Goal: Task Accomplishment & Management: Use online tool/utility

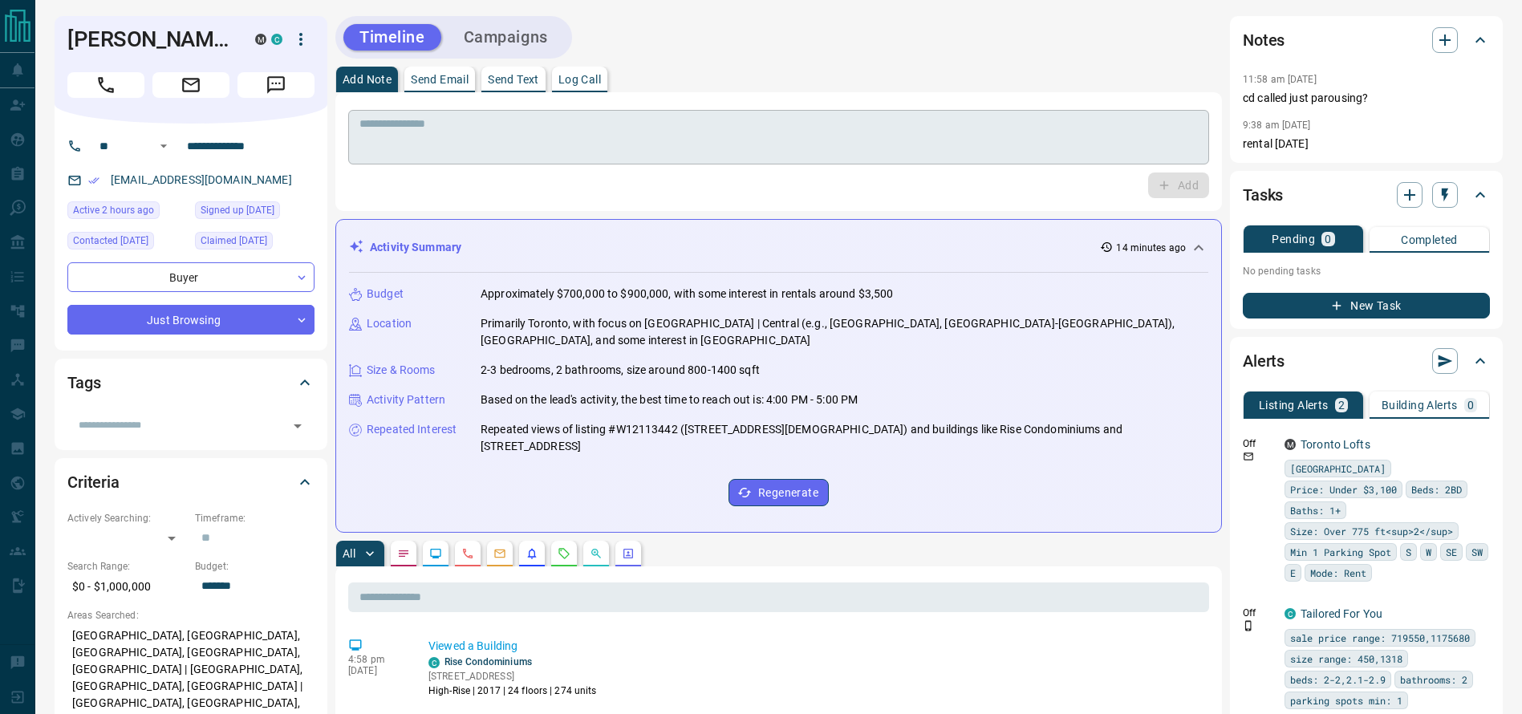
click at [959, 129] on textarea at bounding box center [778, 137] width 838 height 41
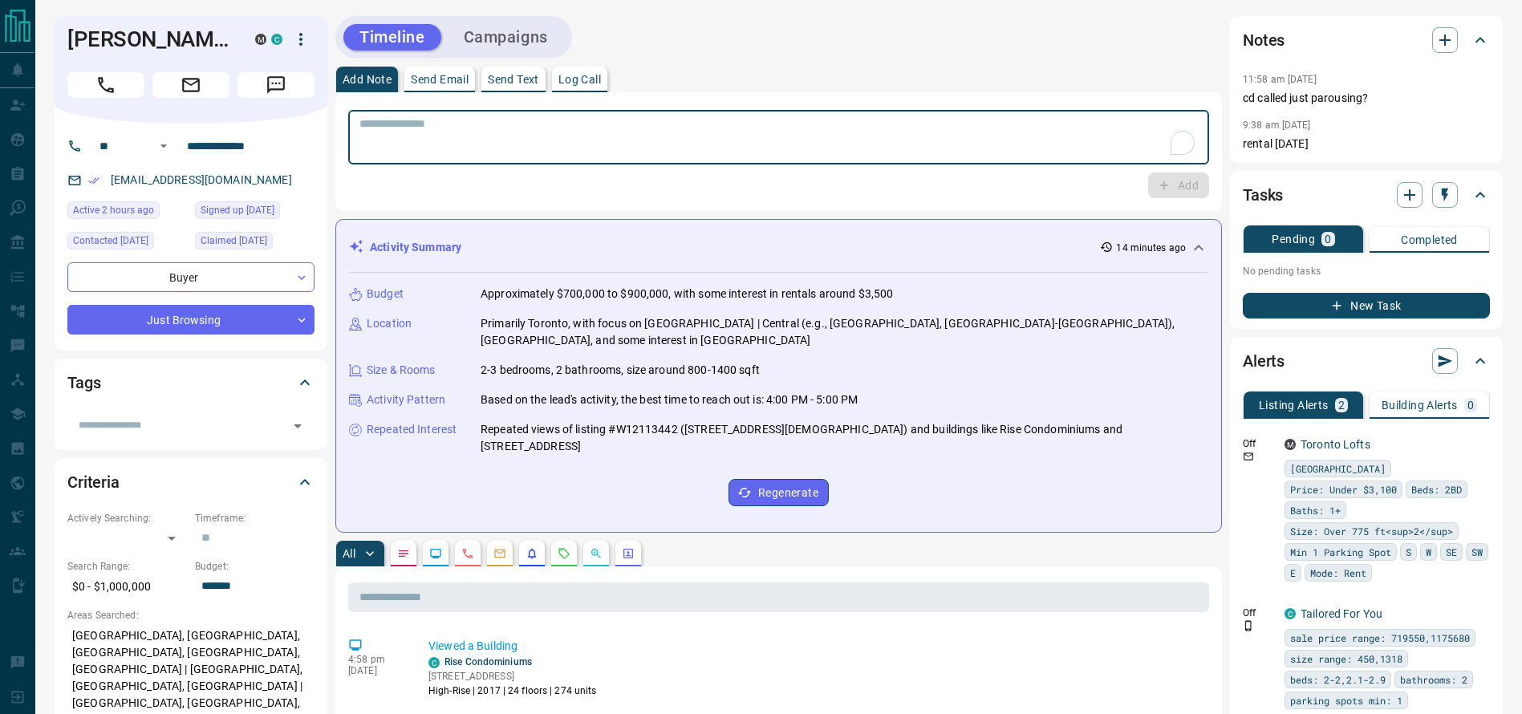
click at [959, 129] on textarea "To enrich screen reader interactions, please activate Accessibility in Grammarl…" at bounding box center [778, 137] width 838 height 41
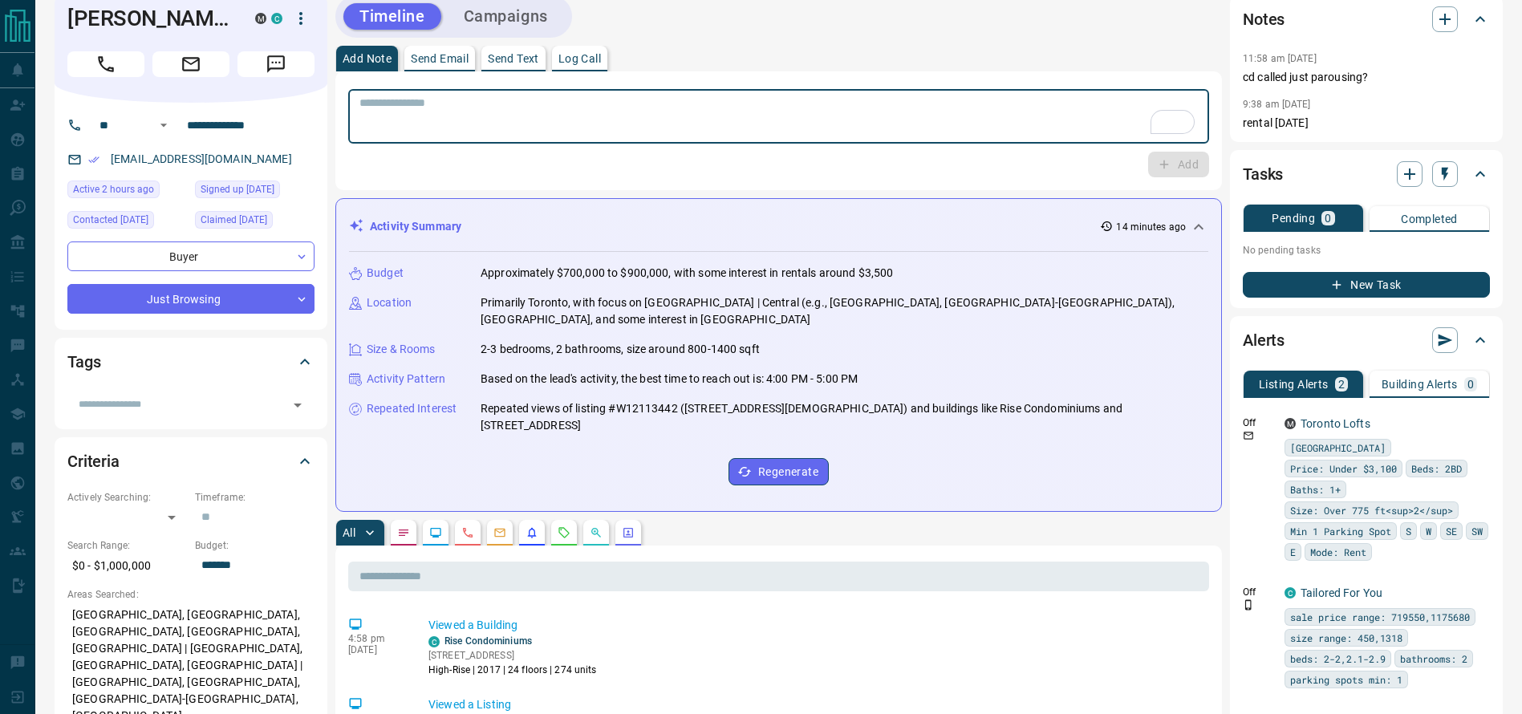
scroll to position [23, 0]
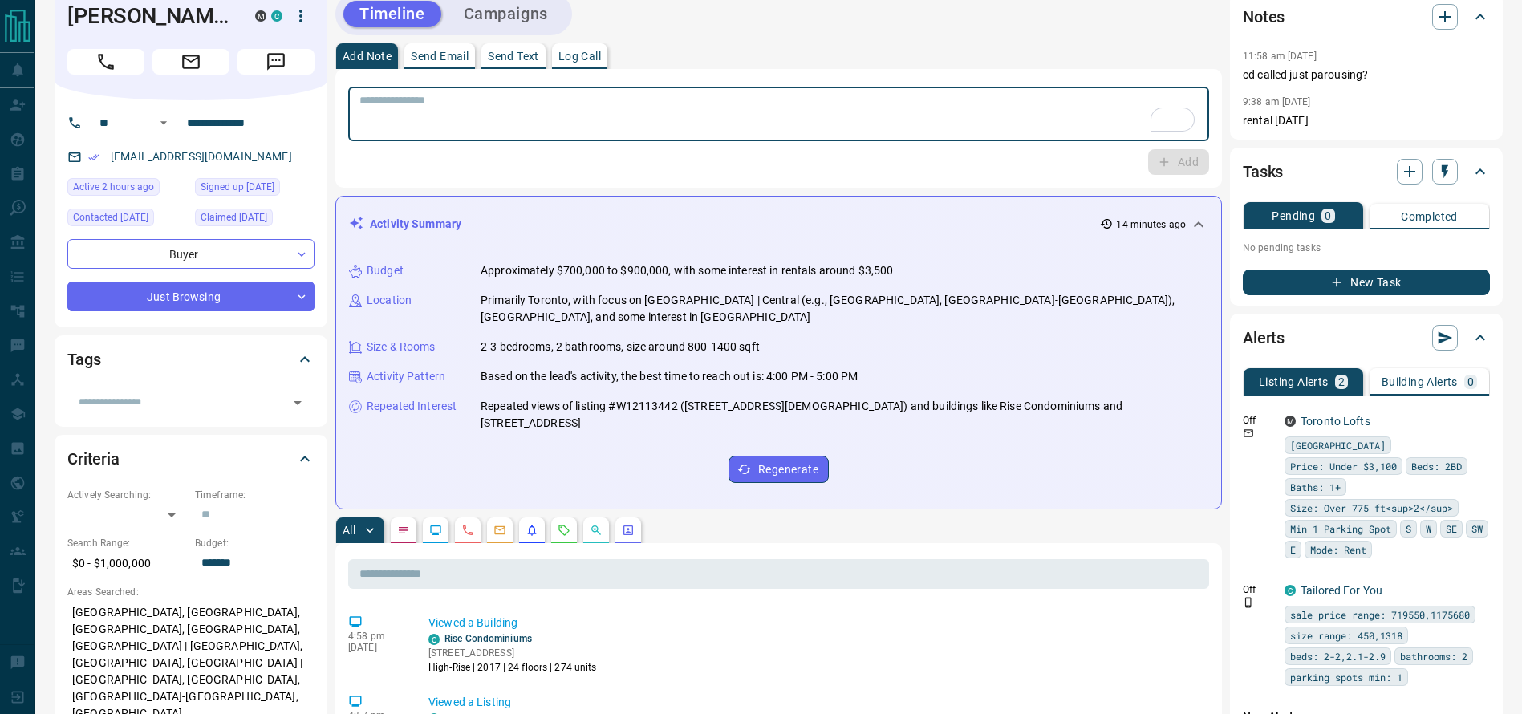
click at [113, 72] on button "Call" at bounding box center [105, 62] width 77 height 26
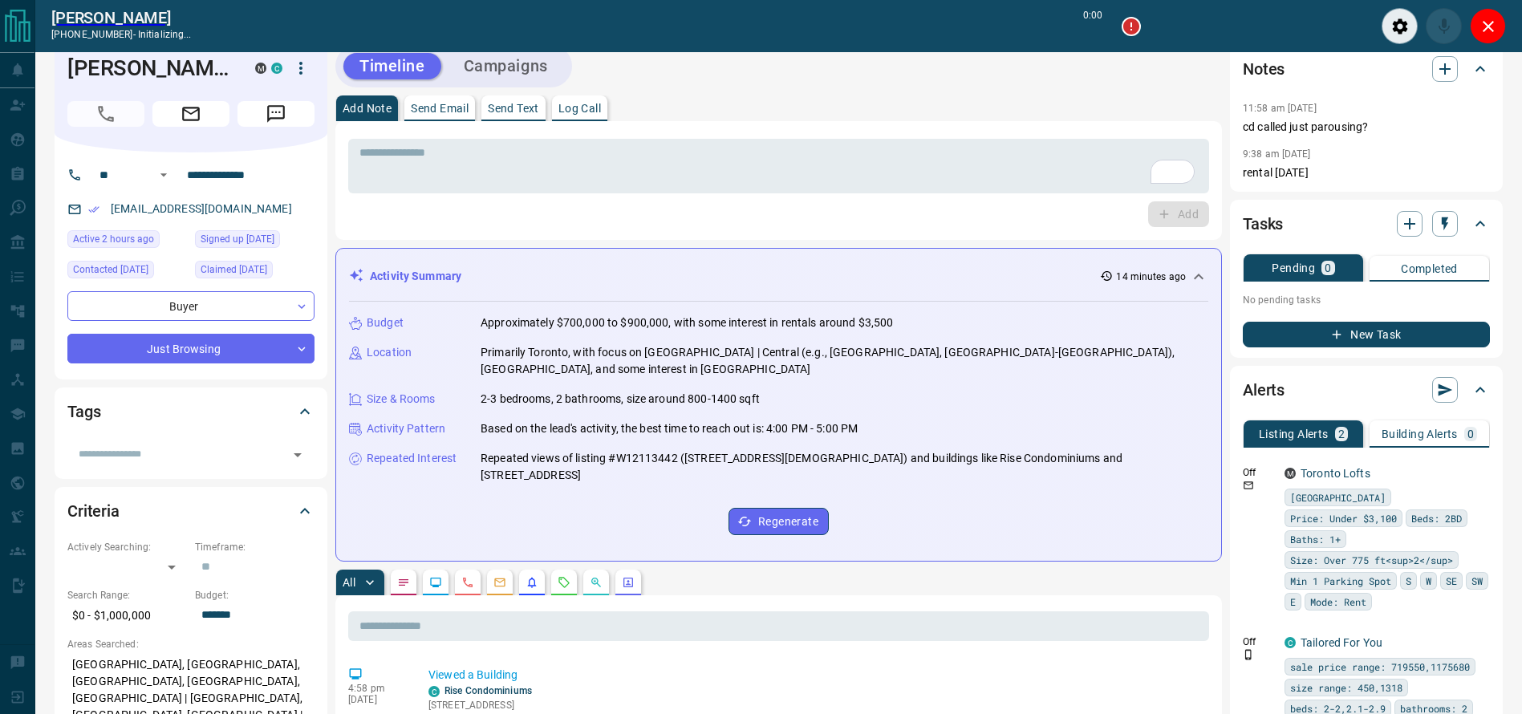
scroll to position [75, 0]
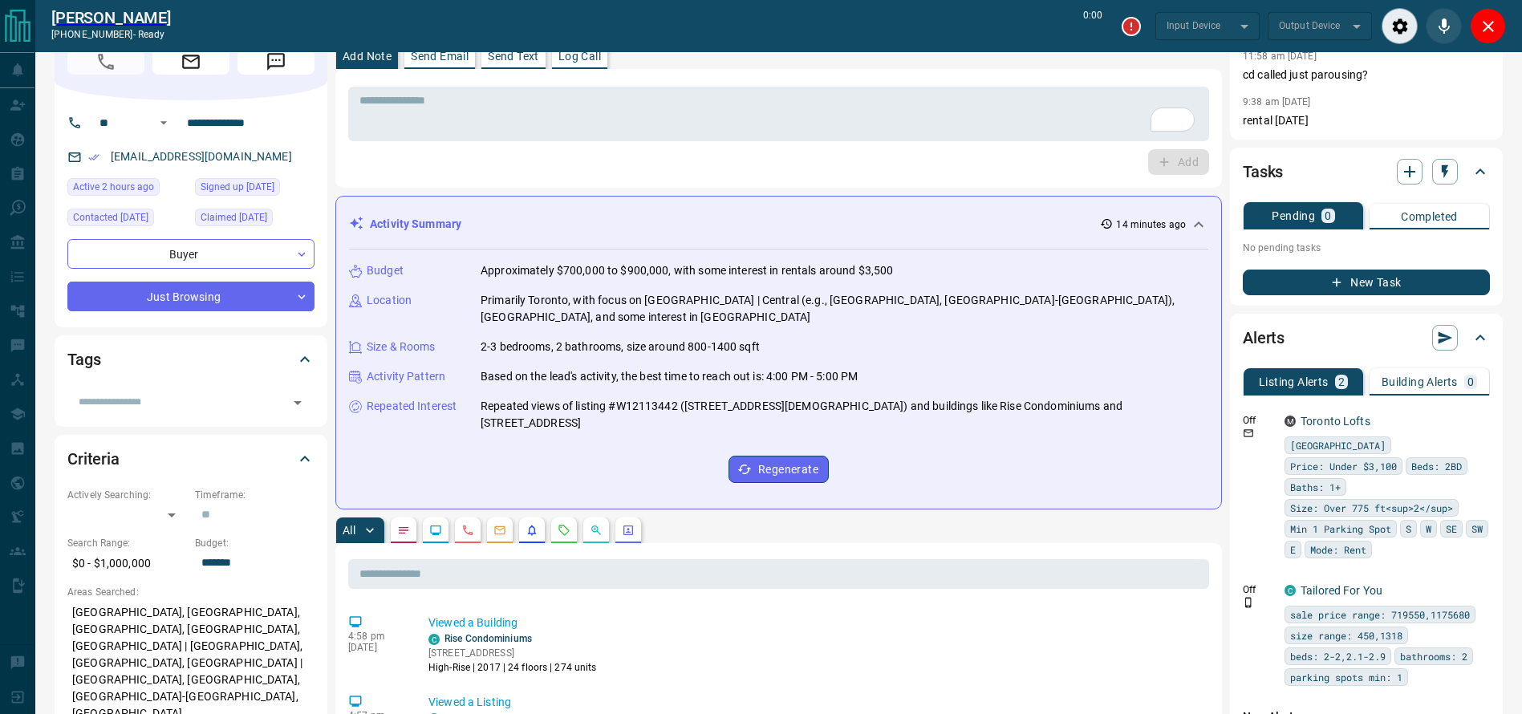
type input "*******"
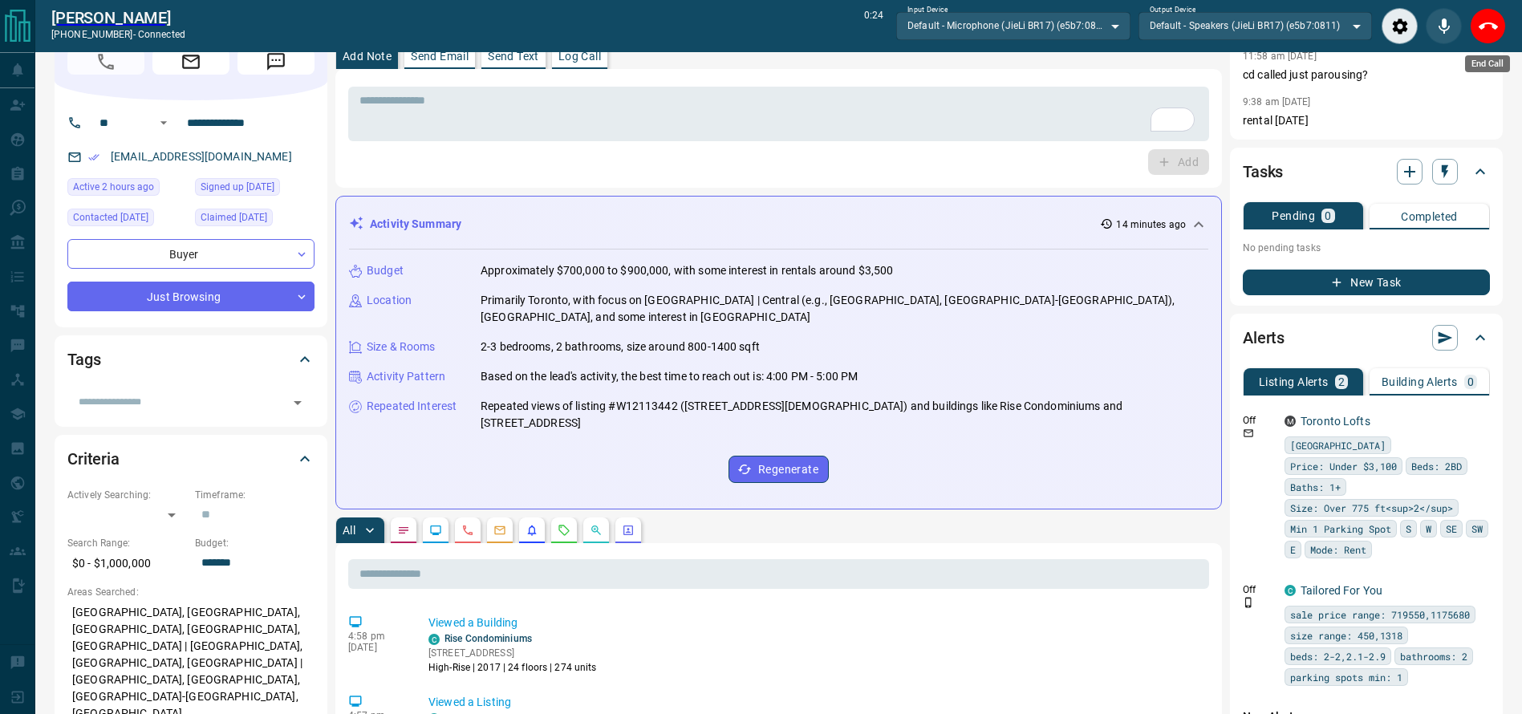
drag, startPoint x: 1491, startPoint y: 26, endPoint x: 1488, endPoint y: 34, distance: 8.6
click at [1491, 24] on icon "End Call" at bounding box center [1488, 26] width 19 height 19
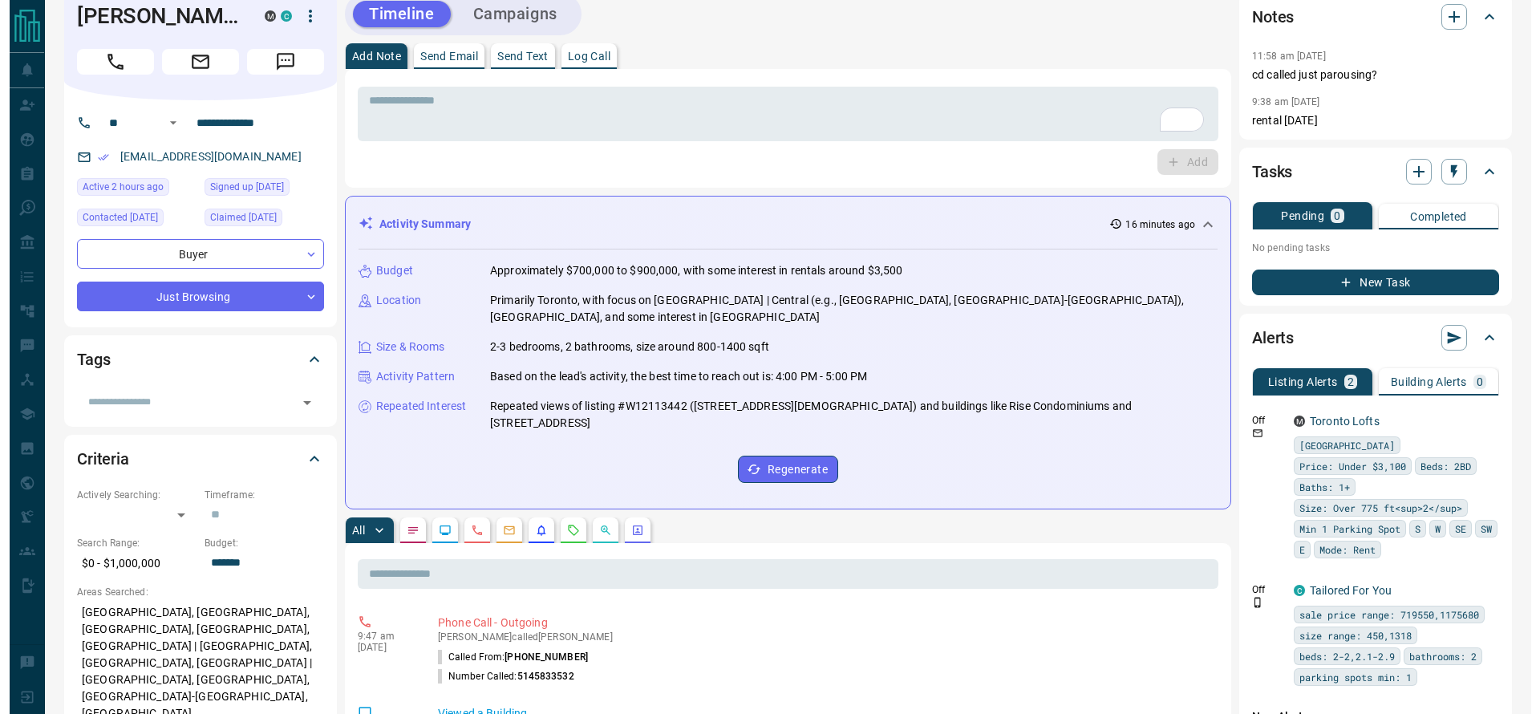
scroll to position [0, 0]
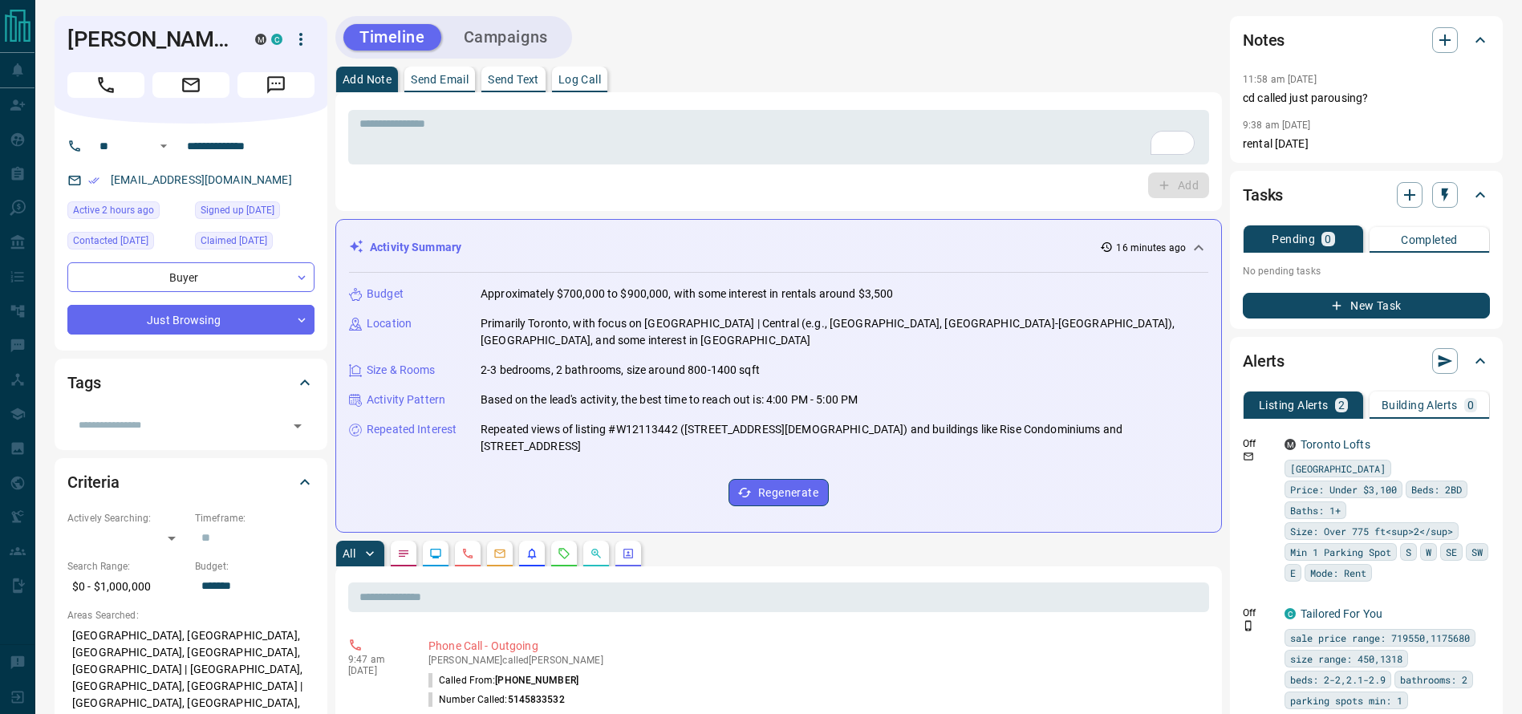
click at [921, 92] on div "* ​ Add" at bounding box center [778, 151] width 887 height 119
click at [741, 101] on div "* ​ Add" at bounding box center [778, 151] width 887 height 119
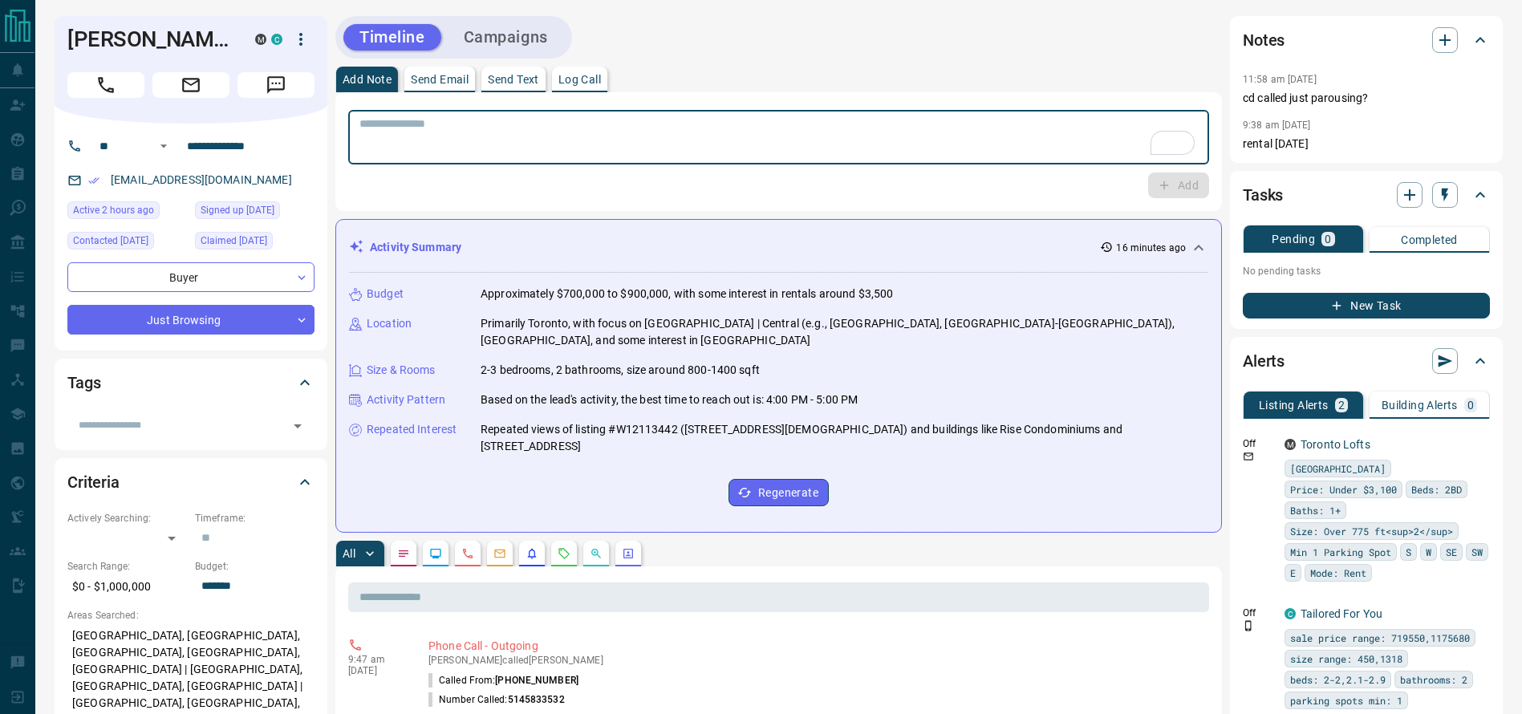
click at [666, 148] on textarea "To enrich screen reader interactions, please activate Accessibility in Grammarl…" at bounding box center [778, 137] width 838 height 41
type textarea "**********"
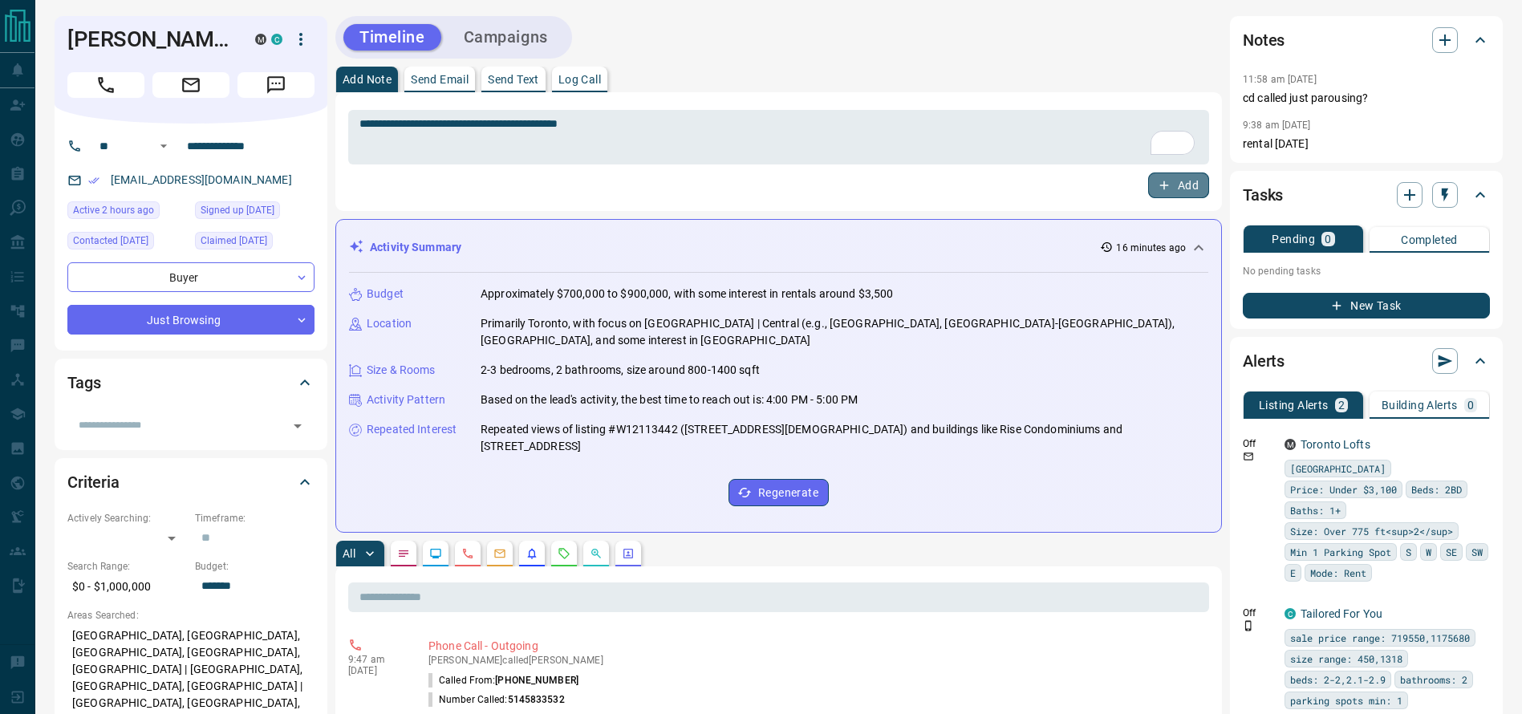
click at [1192, 196] on button "Add" at bounding box center [1178, 185] width 61 height 26
click at [520, 44] on button "Campaigns" at bounding box center [506, 37] width 116 height 26
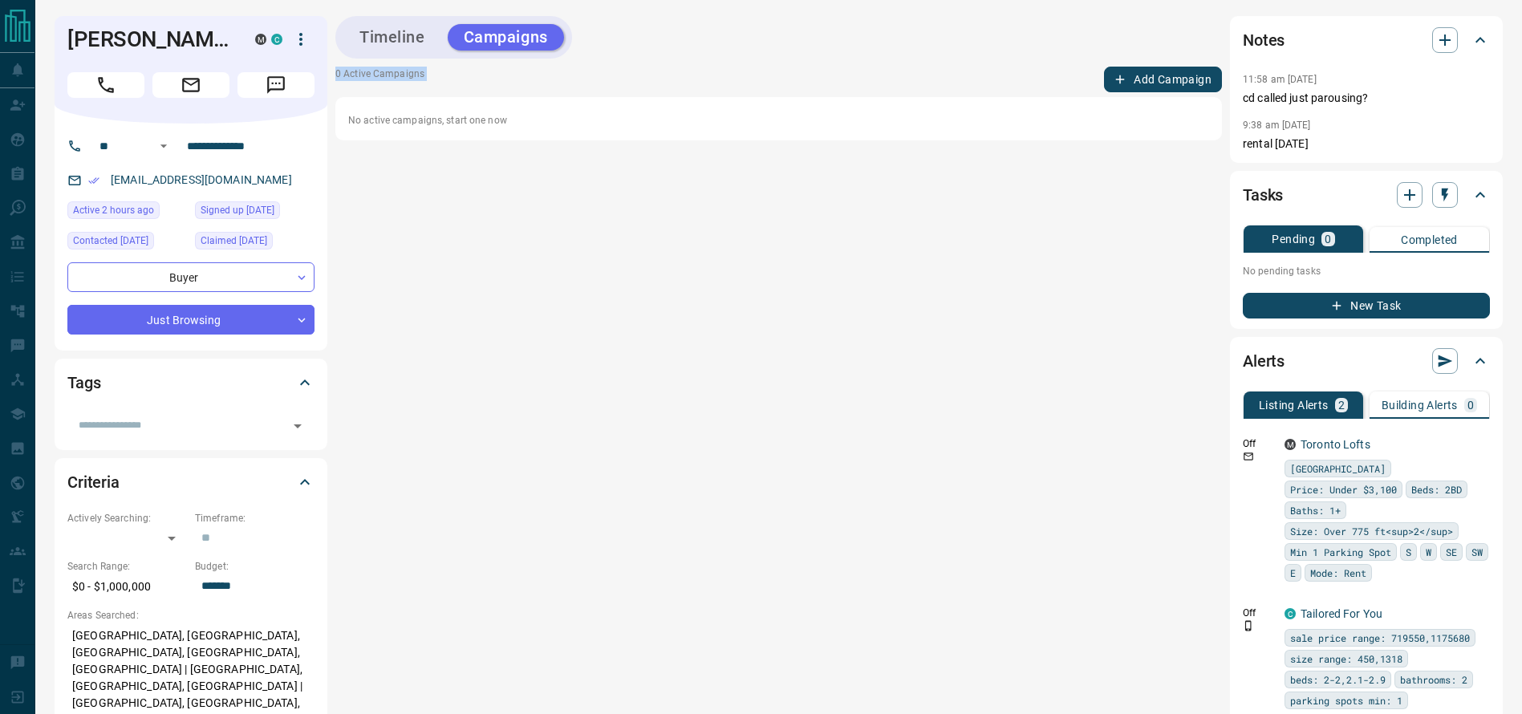
click at [1143, 63] on div "Timeline Campaigns 0 Active Campaigns Add Campaign No active campaigns, start o…" at bounding box center [778, 466] width 887 height 901
click at [1134, 83] on button "Add Campaign" at bounding box center [1163, 80] width 118 height 26
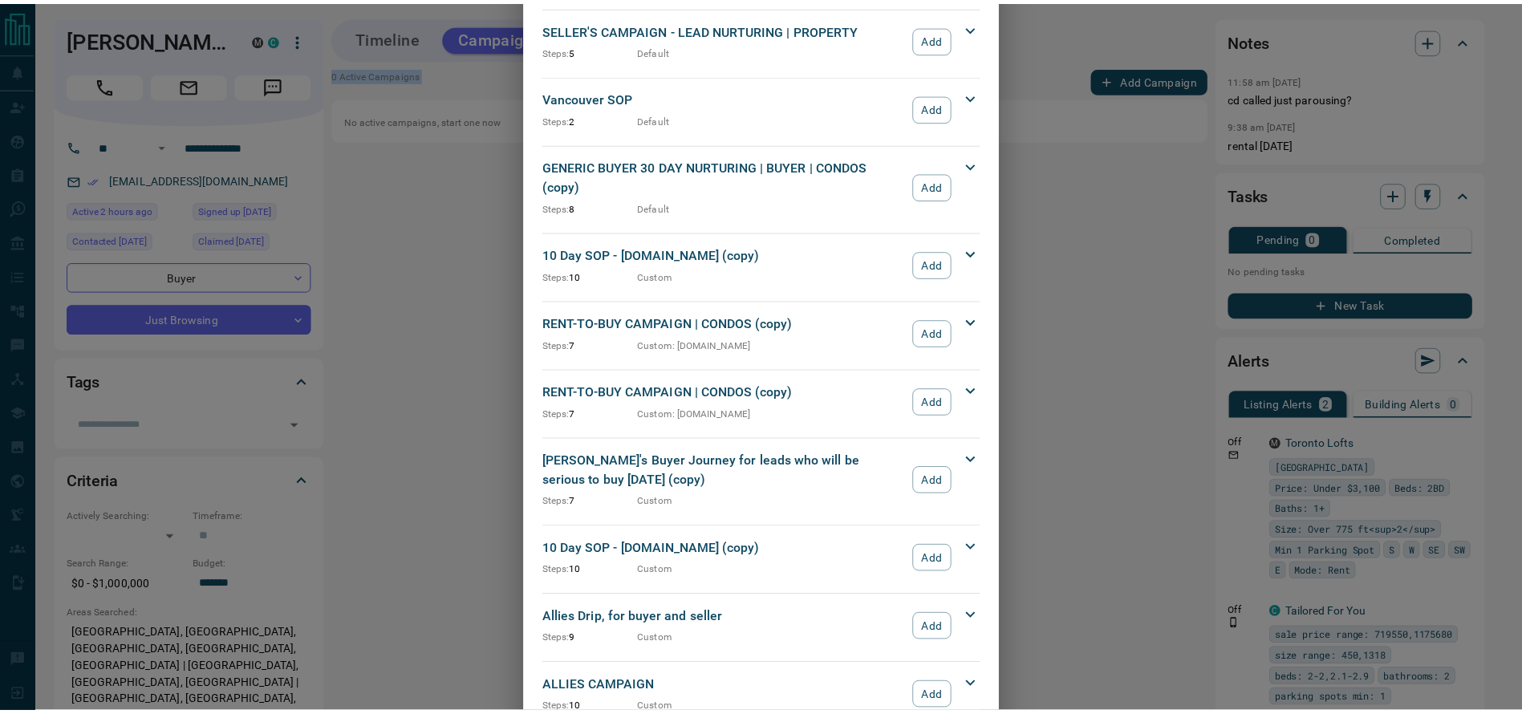
scroll to position [1655, 0]
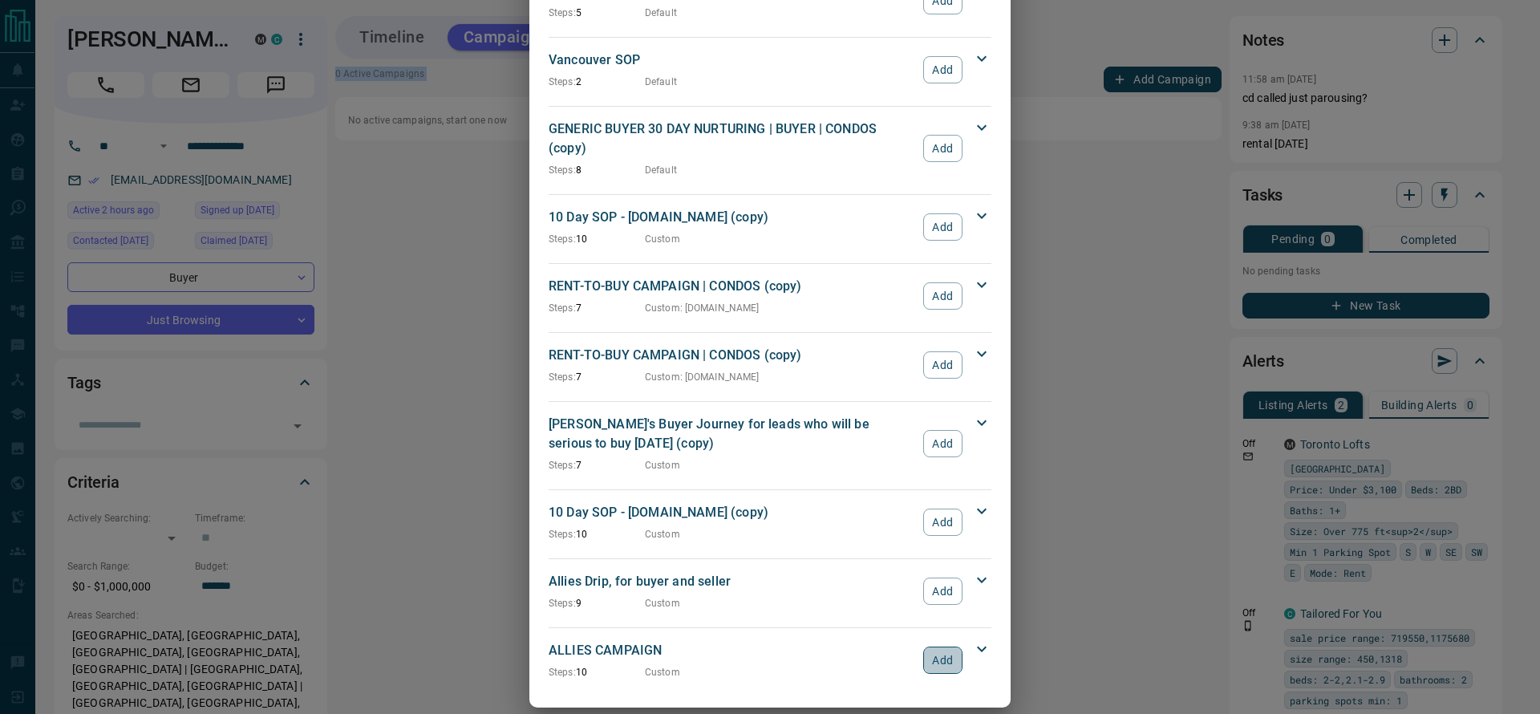
click at [927, 647] on button "Add" at bounding box center [942, 660] width 39 height 27
